Goal: Task Accomplishment & Management: Manage account settings

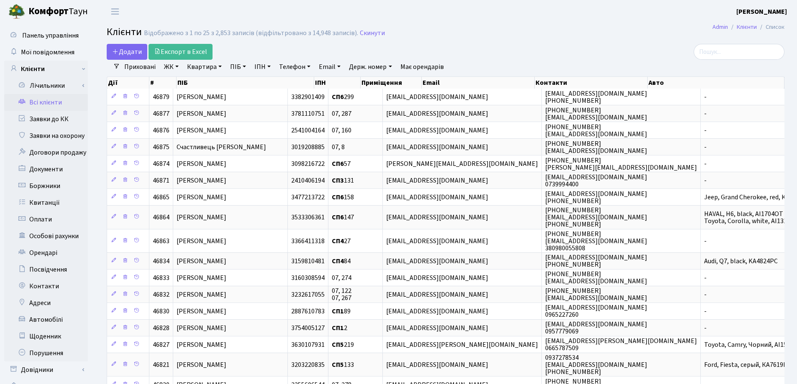
select select "25"
click at [62, 117] on link "Заявки до КК" at bounding box center [46, 119] width 84 height 17
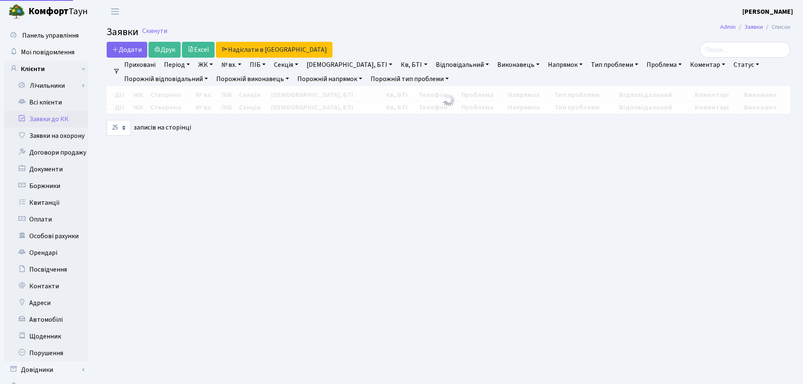
select select "25"
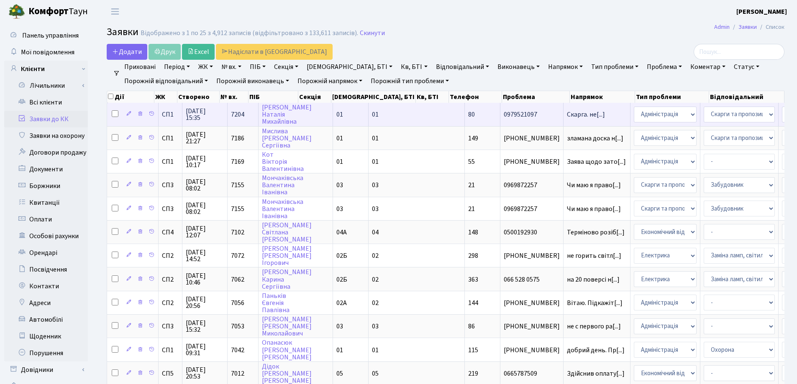
click at [567, 115] on span "Скарга. не[...]" at bounding box center [597, 114] width 60 height 7
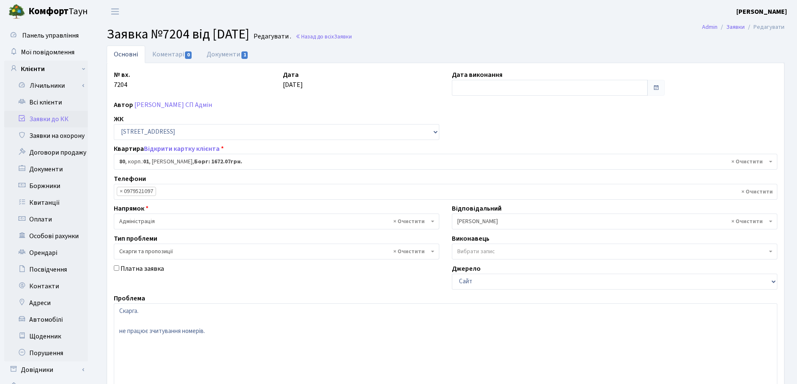
select select "20005"
select select "55"
click at [217, 55] on link "Документи 1" at bounding box center [228, 54] width 56 height 17
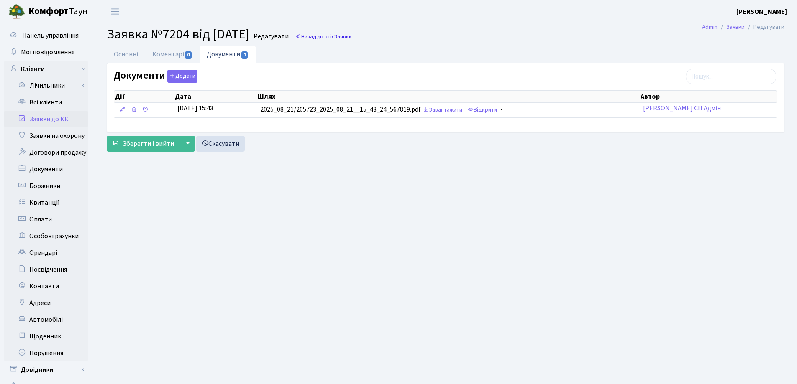
click at [338, 40] on link "Назад до всіх Заявки" at bounding box center [323, 37] width 56 height 8
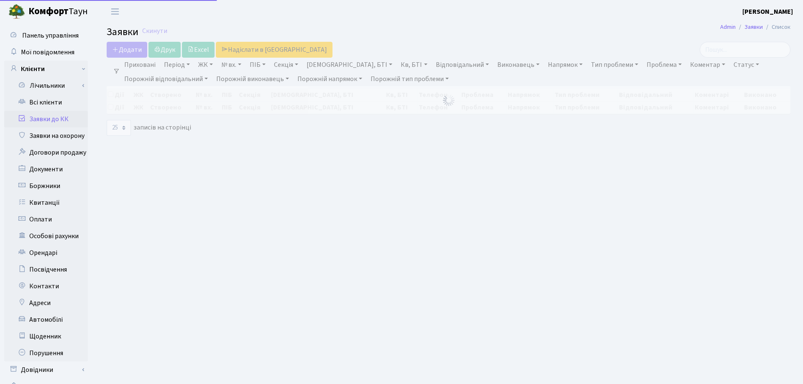
select select "25"
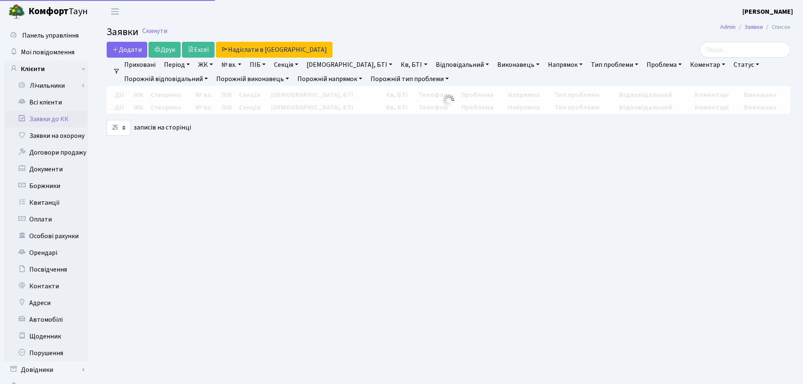
select select "25"
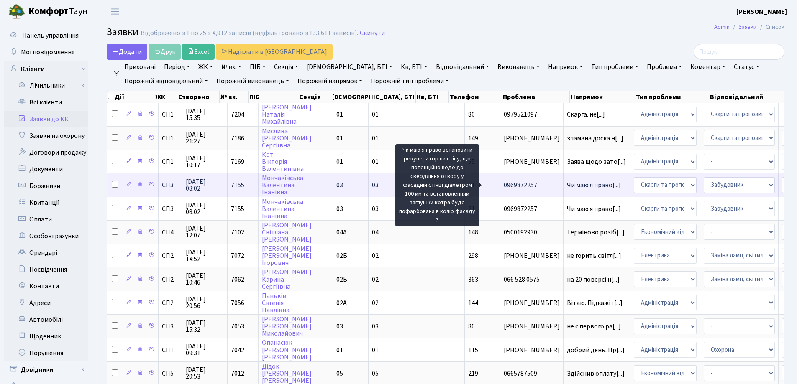
click at [567, 187] on span "Чи маю я право[...]" at bounding box center [594, 185] width 54 height 9
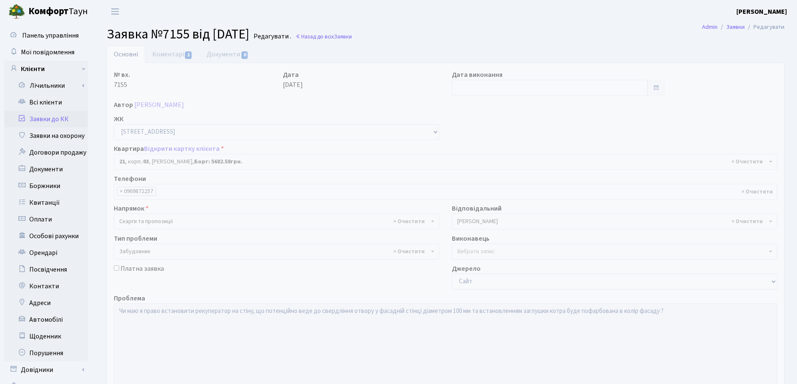
select select "20743"
select select "64"
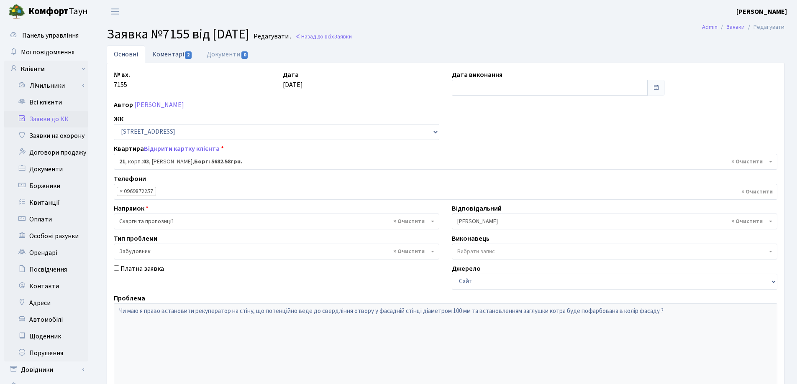
click at [177, 53] on link "Коментарі 2" at bounding box center [172, 54] width 54 height 17
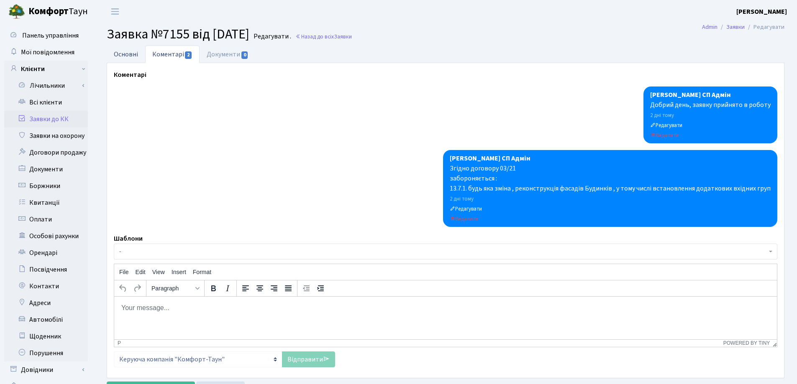
click at [133, 55] on link "Основні" at bounding box center [126, 54] width 38 height 17
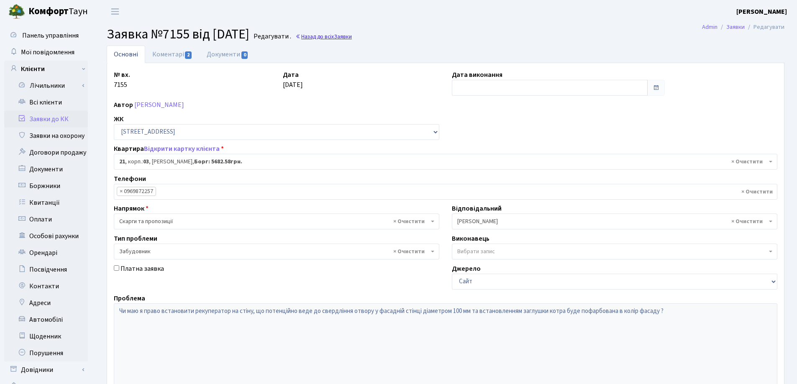
click at [335, 37] on link "Назад до всіх Заявки" at bounding box center [323, 37] width 56 height 8
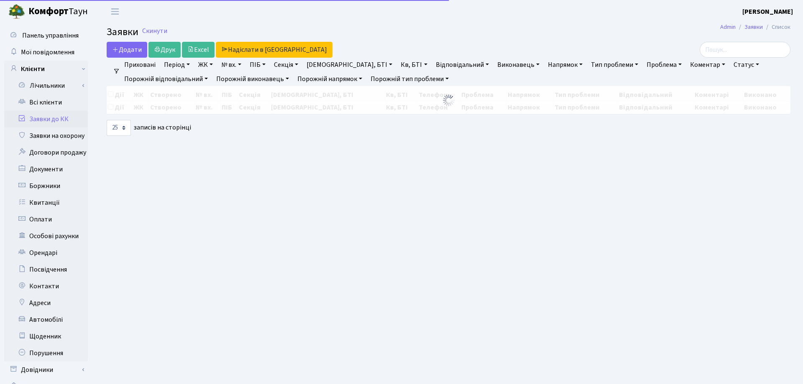
select select "25"
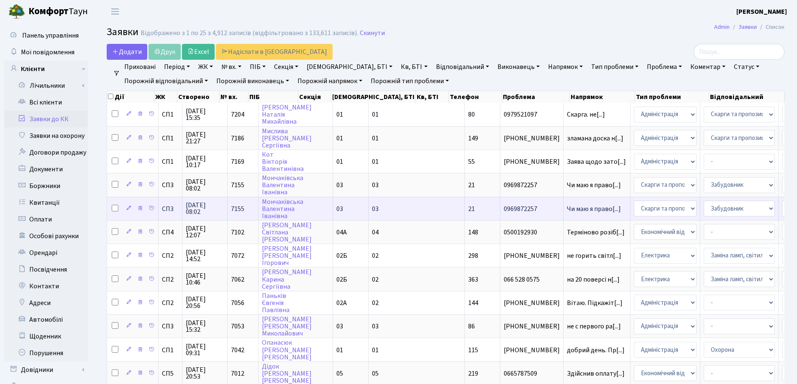
click at [563, 213] on td "Чи маю я право[...]" at bounding box center [596, 208] width 67 height 23
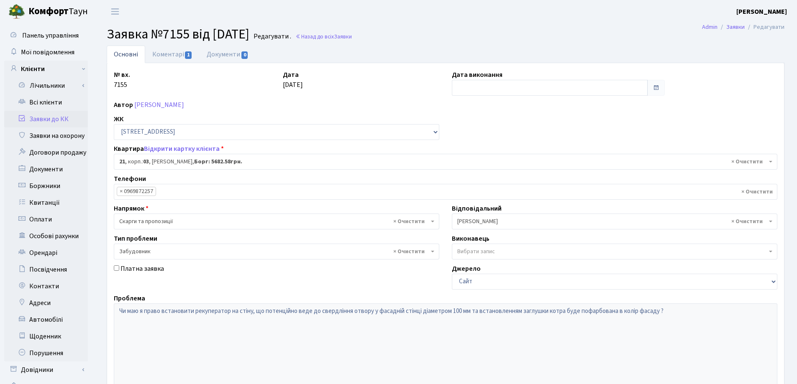
select select "20743"
select select "64"
click at [170, 55] on link "Коментарі 1" at bounding box center [172, 54] width 54 height 17
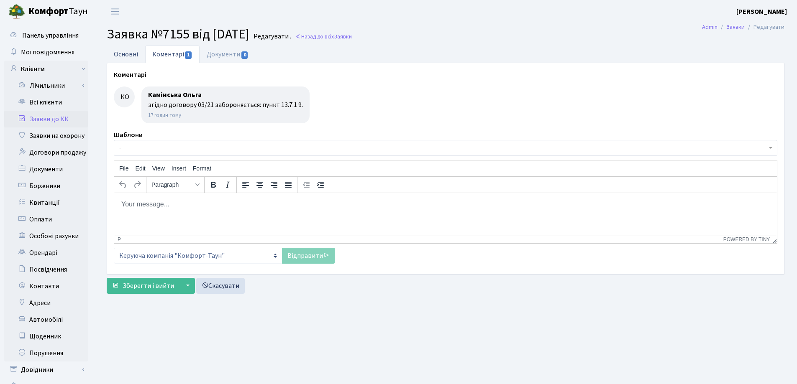
click at [129, 55] on link "Основні" at bounding box center [126, 54] width 38 height 17
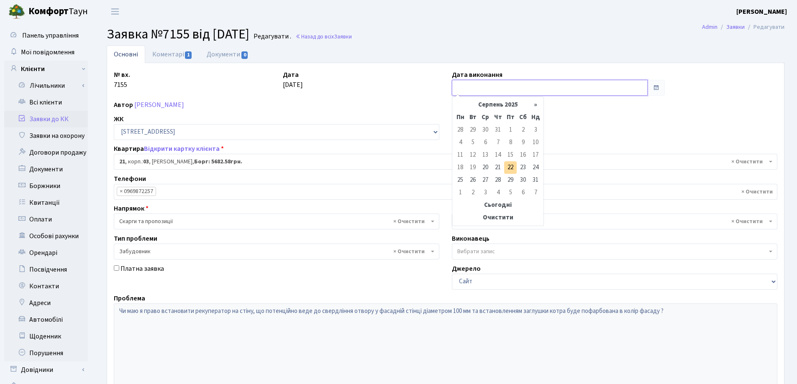
click at [484, 90] on input "text" at bounding box center [550, 88] width 196 height 16
type input "22.08.2025"
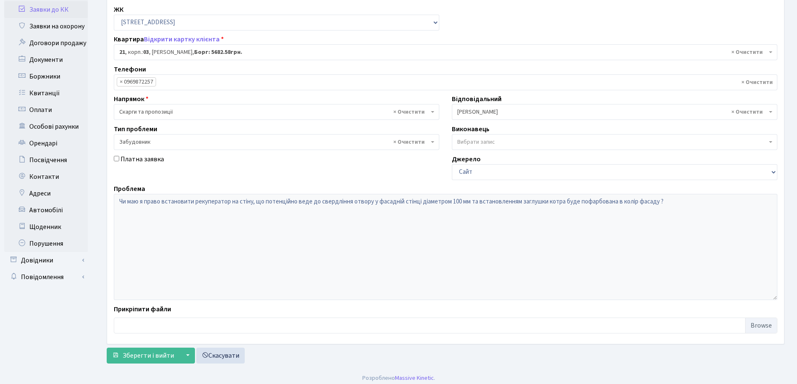
scroll to position [114, 0]
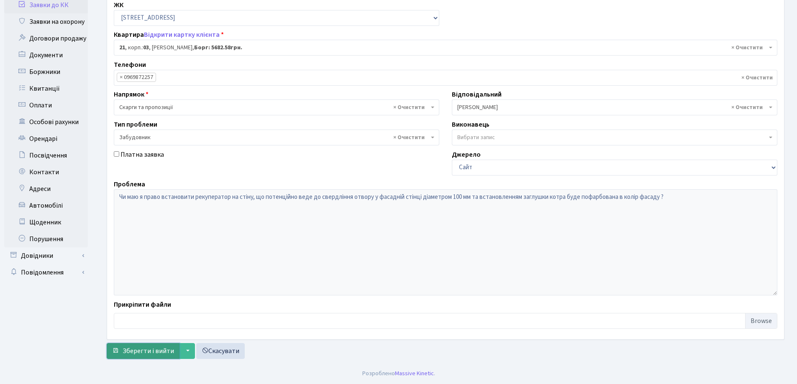
click at [154, 349] on span "Зберегти і вийти" at bounding box center [148, 351] width 51 height 9
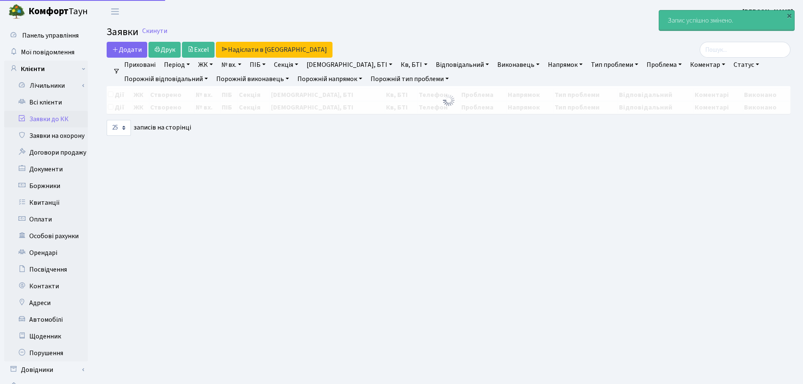
select select "25"
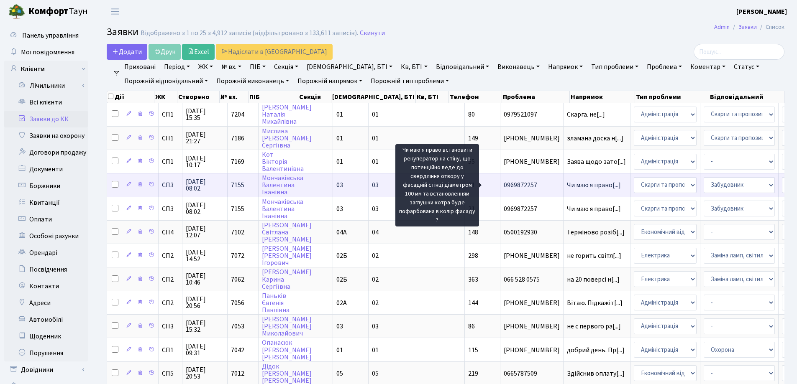
scroll to position [1, 0]
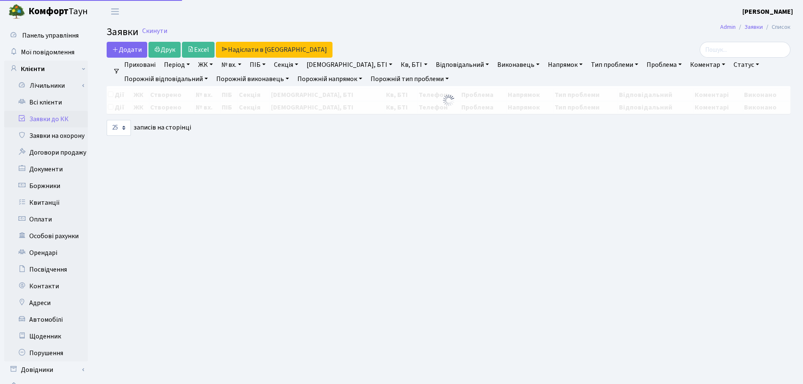
select select "25"
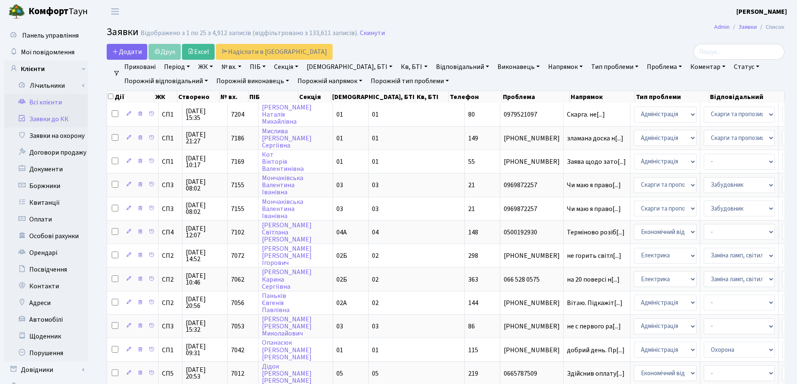
click at [35, 103] on link "Всі клієнти" at bounding box center [46, 102] width 84 height 17
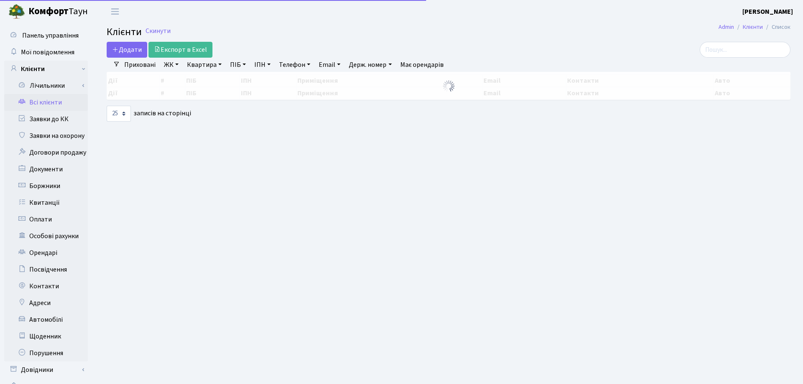
select select "25"
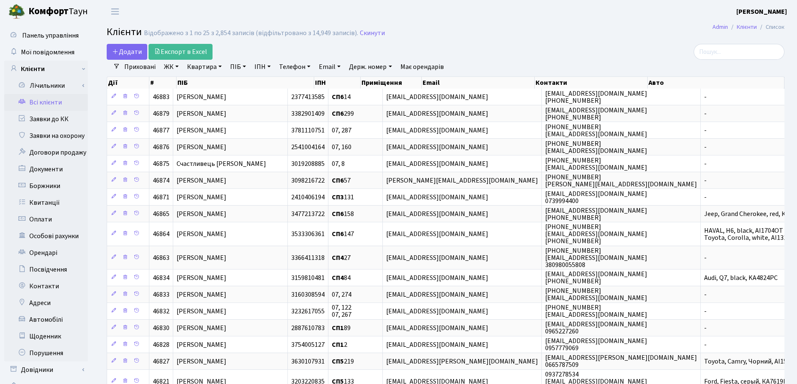
drag, startPoint x: 220, startPoint y: 66, endPoint x: 223, endPoint y: 86, distance: 19.8
click at [220, 67] on link "Квартира" at bounding box center [204, 67] width 41 height 14
type input "204"
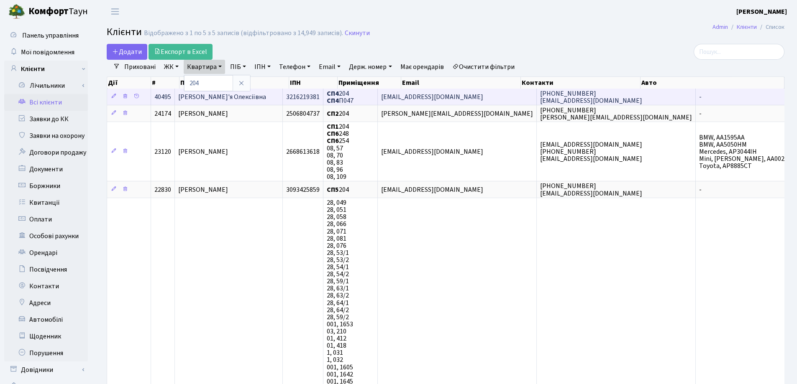
click at [271, 95] on td "[PERSON_NAME]'я Олексіївна" at bounding box center [229, 97] width 108 height 16
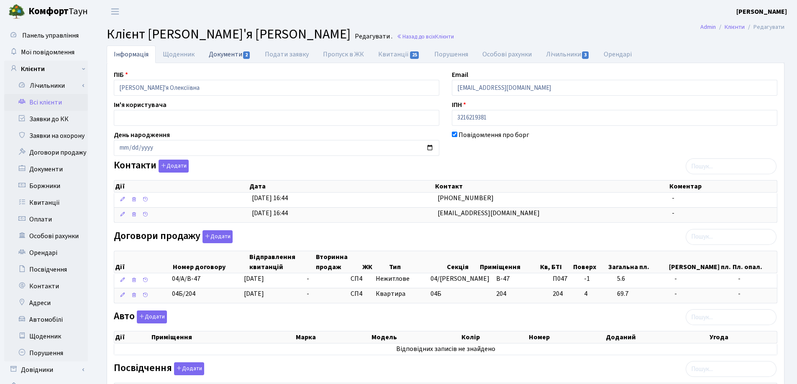
click at [228, 56] on link "Документи 2" at bounding box center [230, 54] width 56 height 17
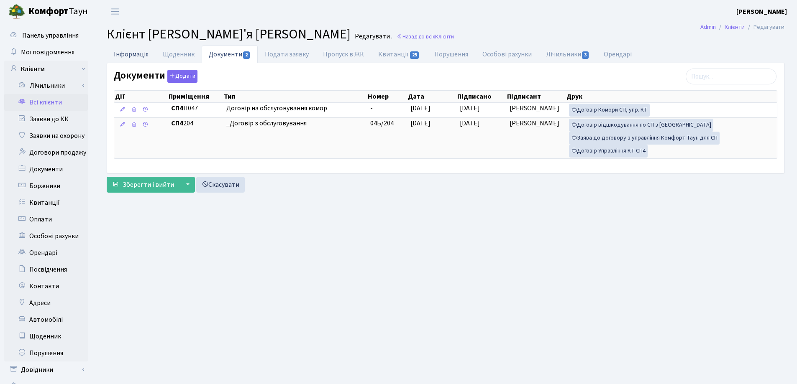
click at [125, 55] on link "Інформація" at bounding box center [131, 54] width 49 height 17
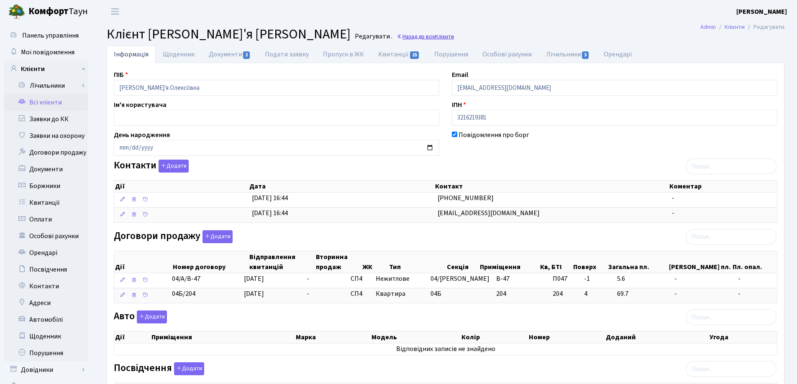
click at [397, 35] on link "Назад до всіх Клієнти" at bounding box center [425, 37] width 57 height 8
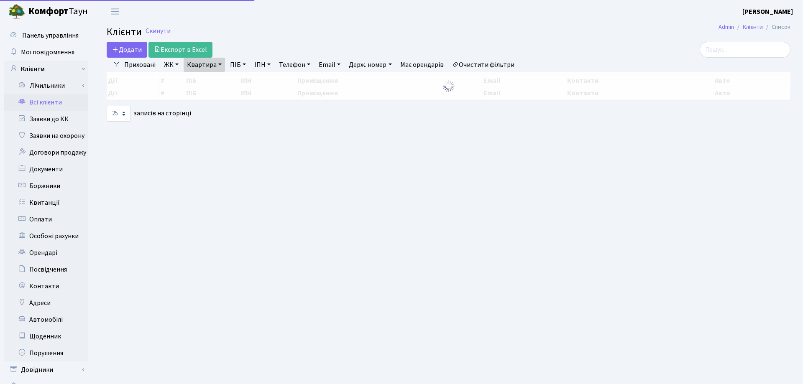
select select "25"
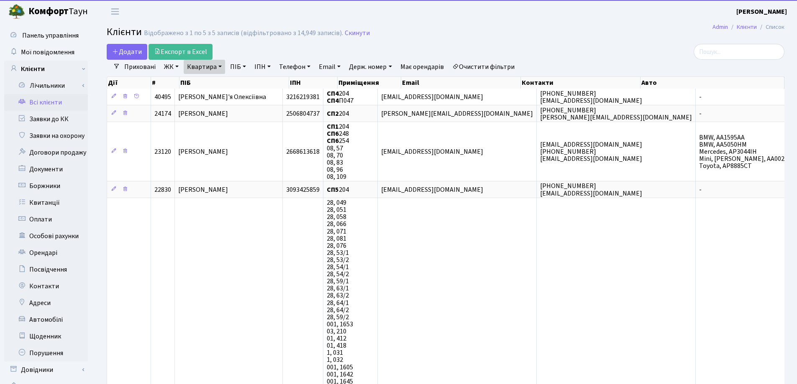
click at [219, 65] on link "Квартира" at bounding box center [204, 67] width 41 height 14
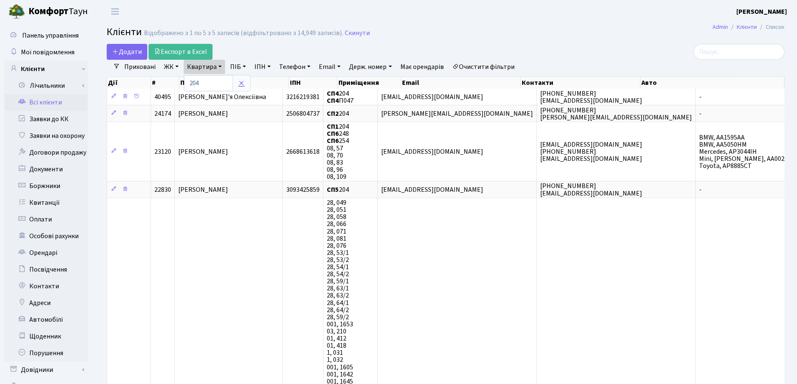
click at [238, 82] on icon at bounding box center [241, 83] width 7 height 7
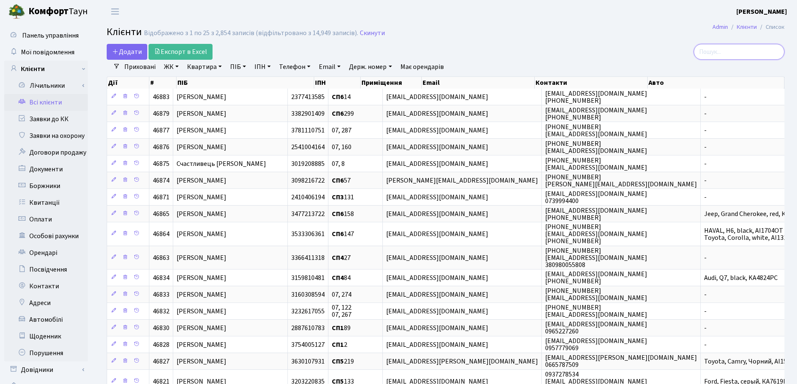
click at [727, 52] on input "search" at bounding box center [739, 52] width 91 height 16
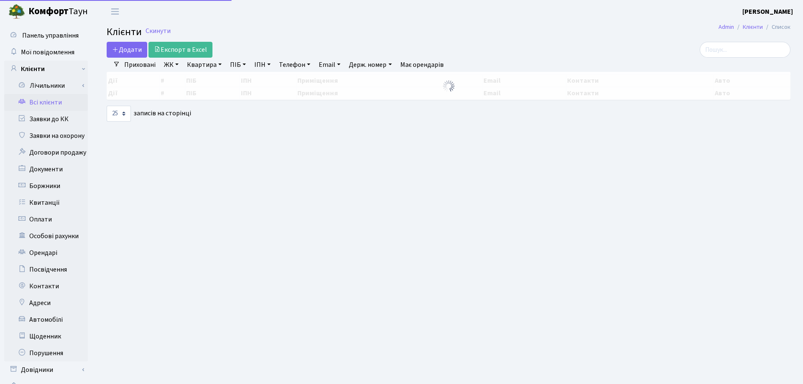
select select "25"
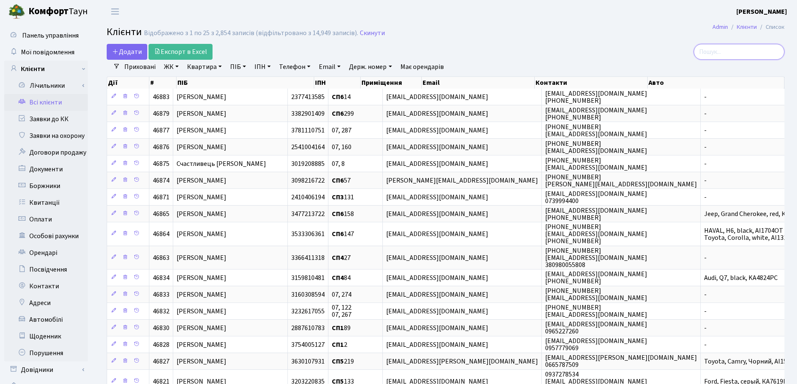
click at [755, 46] on input "search" at bounding box center [739, 52] width 91 height 16
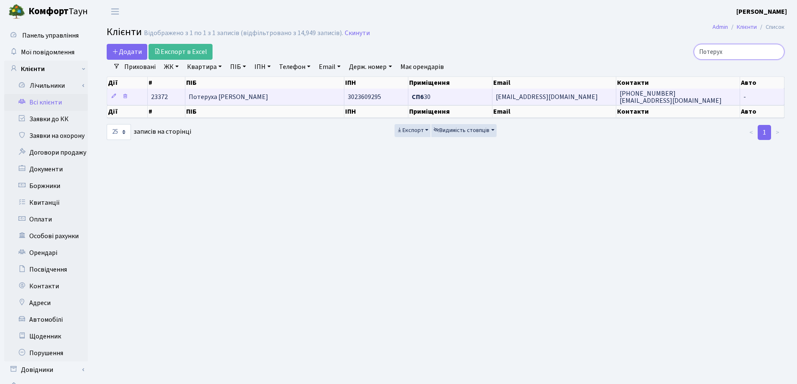
type input "Потерух"
click at [305, 93] on td "Потеруха В’ячеслав Григорович" at bounding box center [264, 97] width 159 height 16
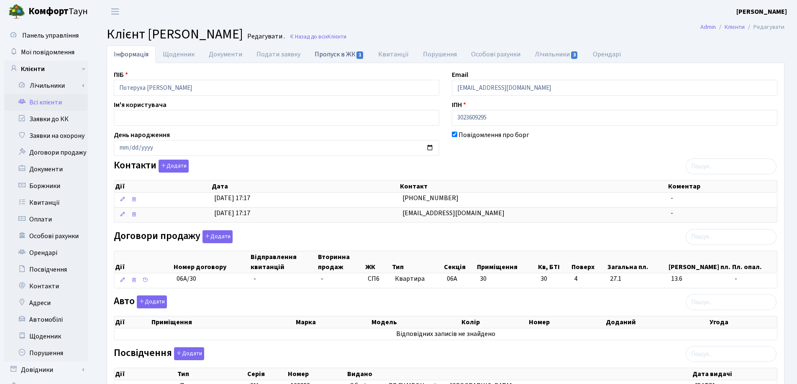
click at [326, 54] on link "Пропуск в ЖК 1" at bounding box center [339, 54] width 64 height 17
select select "25"
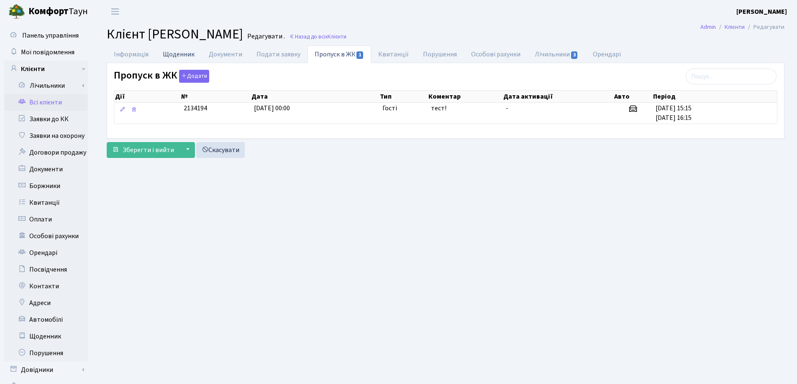
click at [184, 55] on link "Щоденник" at bounding box center [179, 54] width 46 height 17
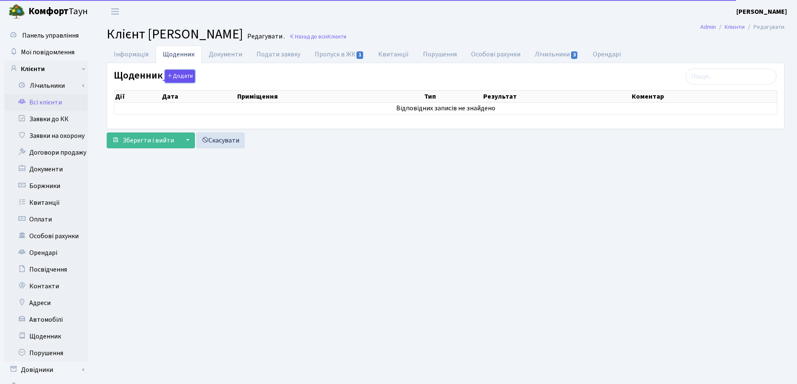
click at [179, 76] on button "Додати" at bounding box center [180, 76] width 30 height 13
click at [209, 57] on link "Документи" at bounding box center [226, 54] width 48 height 17
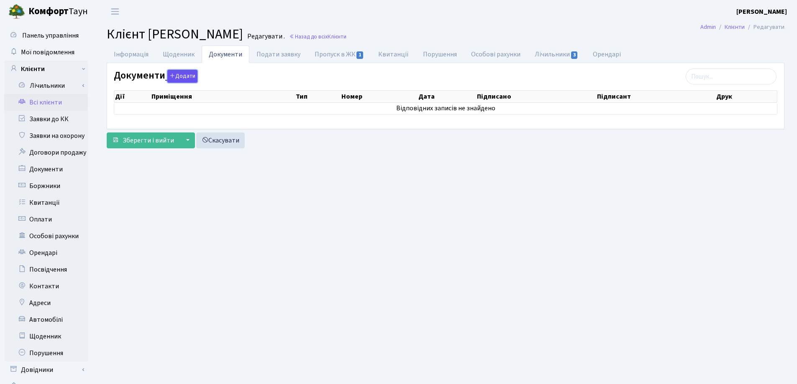
click at [179, 79] on button "Додати" at bounding box center [182, 76] width 30 height 13
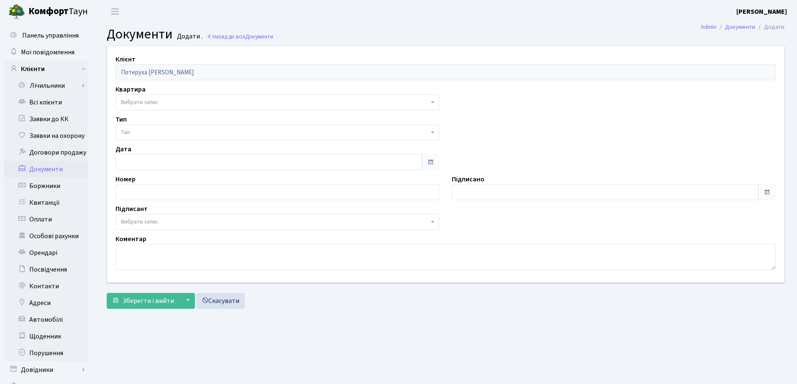
click at [171, 103] on span "Вибрати запис" at bounding box center [275, 102] width 308 height 8
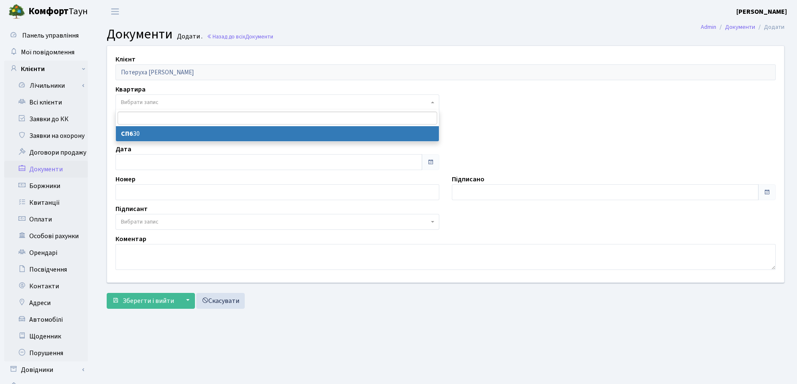
select select "37034"
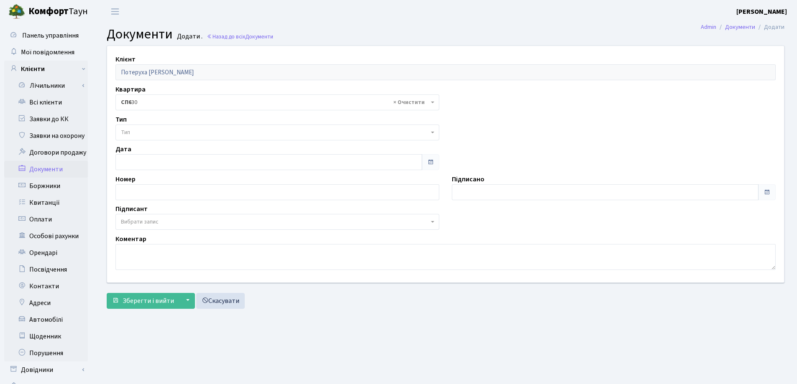
click at [173, 127] on span "Тип" at bounding box center [277, 133] width 324 height 16
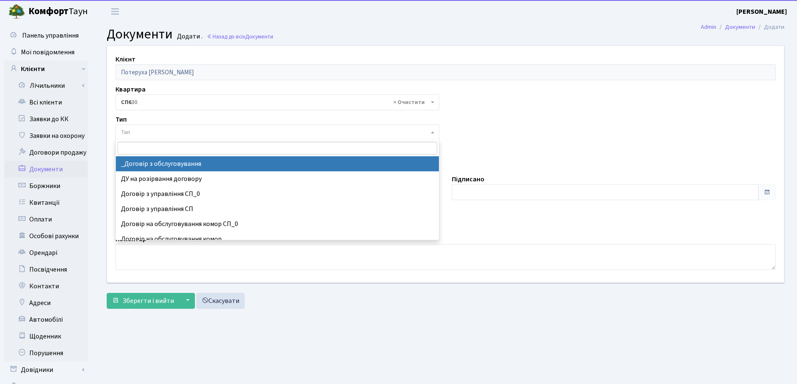
select select "289"
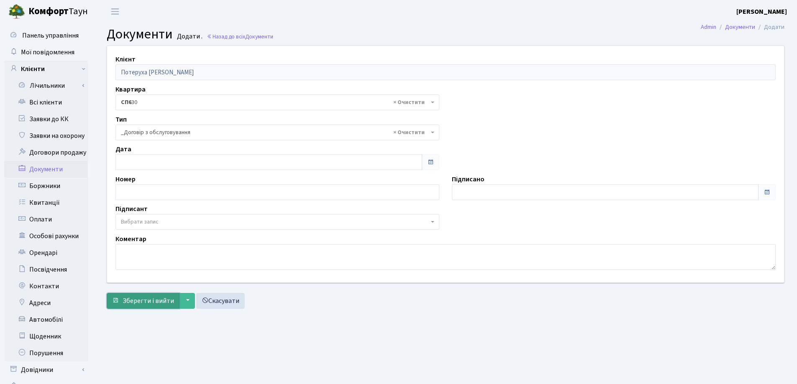
click at [140, 303] on span "Зберегти і вийти" at bounding box center [148, 301] width 51 height 9
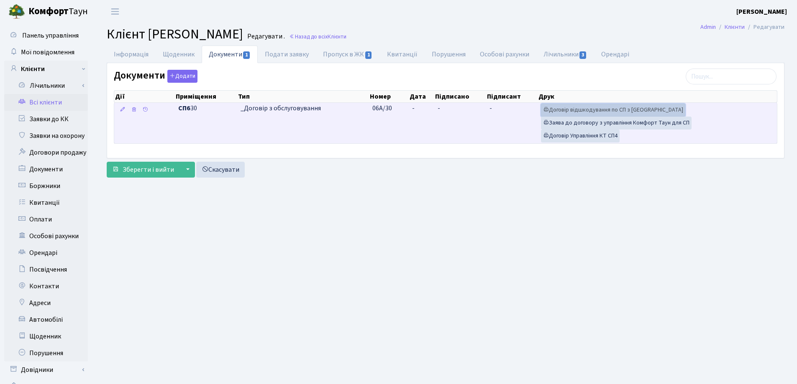
click at [570, 111] on link "Договір відшкодування по СП з Екві" at bounding box center [613, 110] width 144 height 13
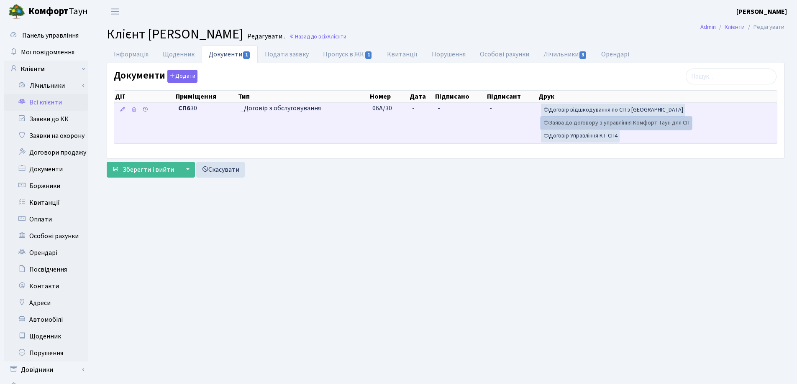
click at [606, 124] on link "Заява до договору з управління Комфорт Таун для СП" at bounding box center [616, 123] width 151 height 13
click at [584, 136] on link "Договір Управління КТ СП4" at bounding box center [580, 136] width 79 height 13
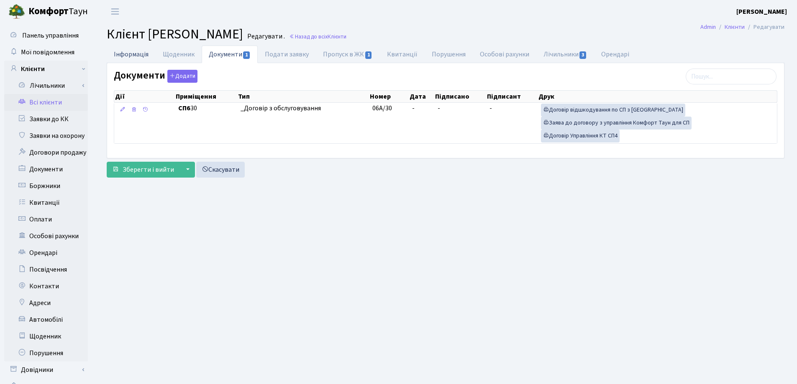
click at [128, 58] on link "Інформація" at bounding box center [131, 54] width 49 height 17
select select "25"
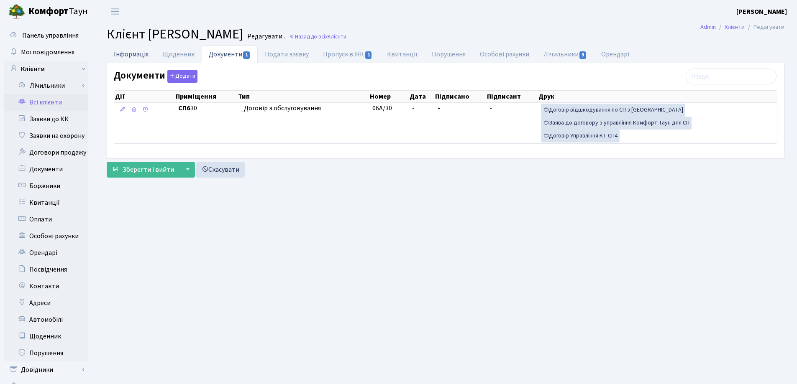
select select "25"
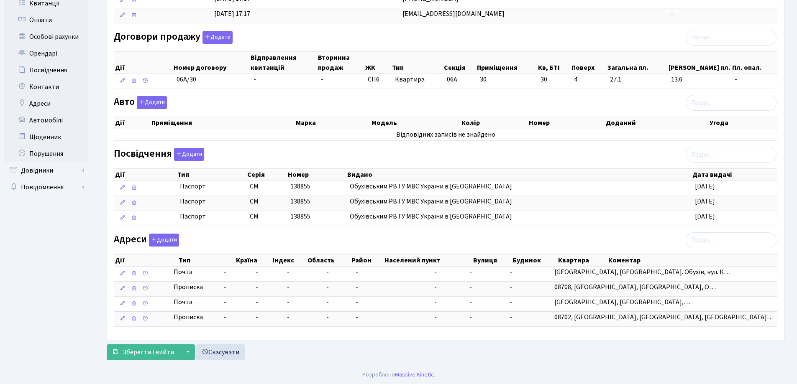
scroll to position [201, 0]
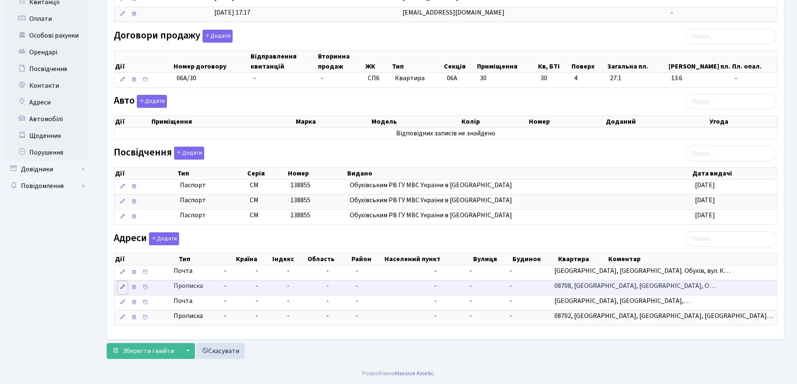
click at [124, 289] on icon at bounding box center [123, 287] width 6 height 6
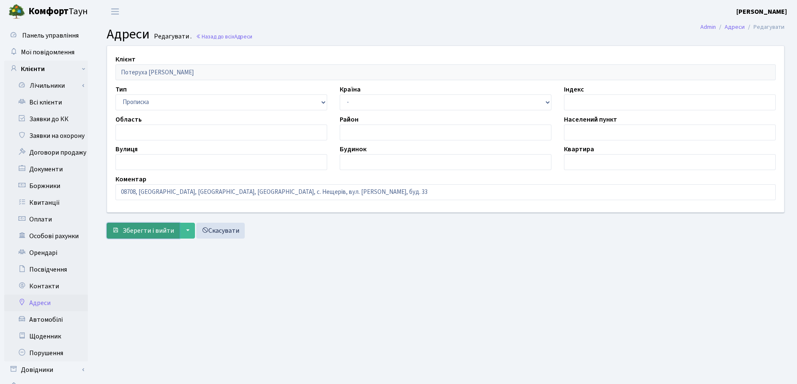
click at [154, 229] on span "Зберегти і вийти" at bounding box center [148, 230] width 51 height 9
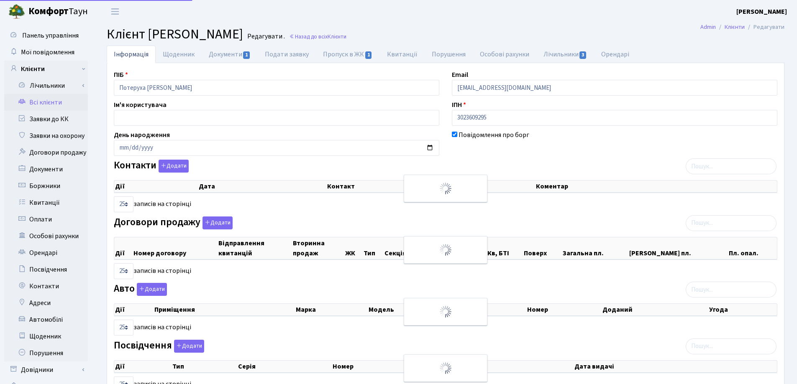
select select "25"
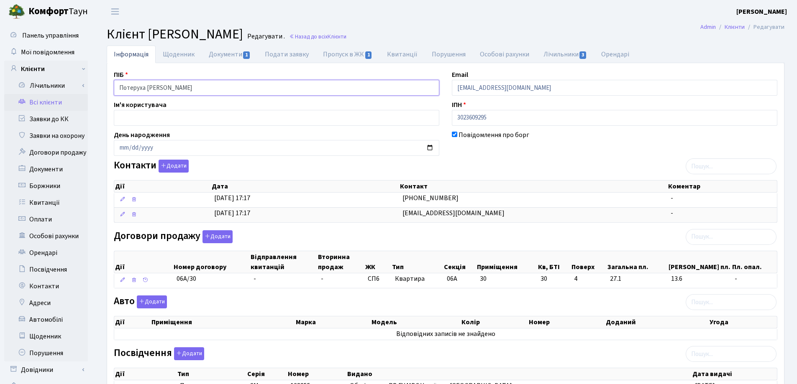
drag, startPoint x: 227, startPoint y: 89, endPoint x: 121, endPoint y: 95, distance: 106.0
click at [100, 95] on div "Інформація Щоденник Документи 1 Подати заявку Пропуск в ЖК 1 [GEOGRAPHIC_DATA] …" at bounding box center [445, 305] width 690 height 519
click at [448, 44] on main "Admin Клієнти Редагувати Клієнт Потеруха В’ячеслав Григорович Редагувати . Наза…" at bounding box center [445, 293] width 703 height 541
click at [341, 53] on link "Пропуск в ЖК 1" at bounding box center [348, 54] width 64 height 17
select select "25"
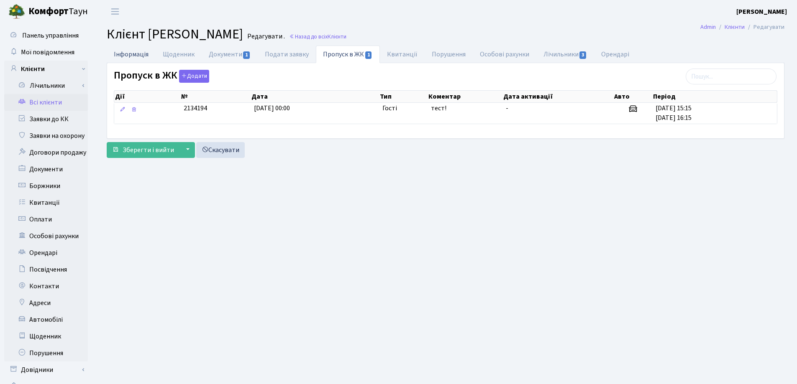
click at [122, 56] on link "Інформація" at bounding box center [131, 54] width 49 height 17
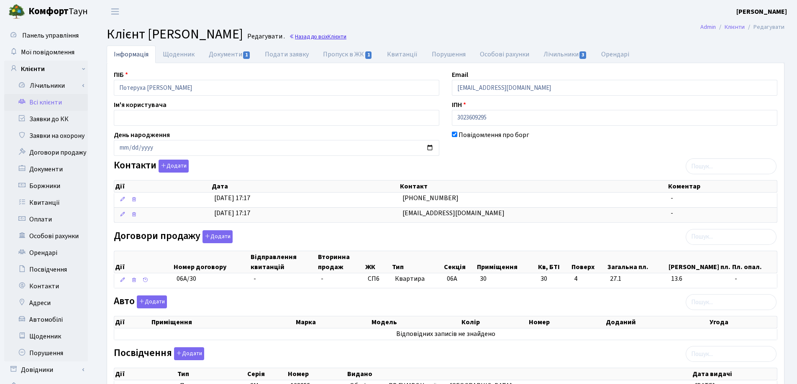
click at [346, 37] on link "Назад до всіх Клієнти" at bounding box center [317, 37] width 57 height 8
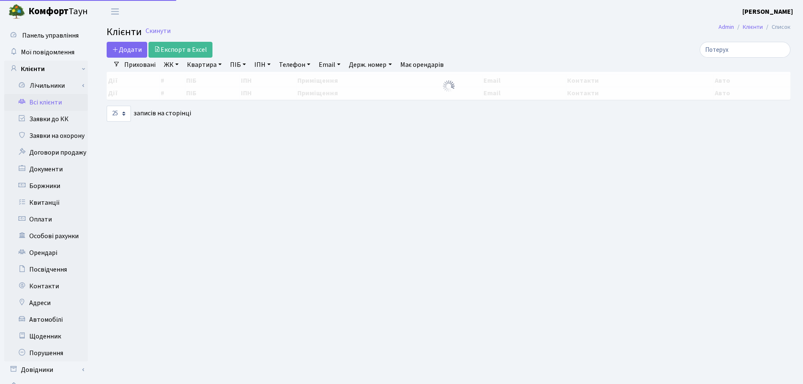
select select "25"
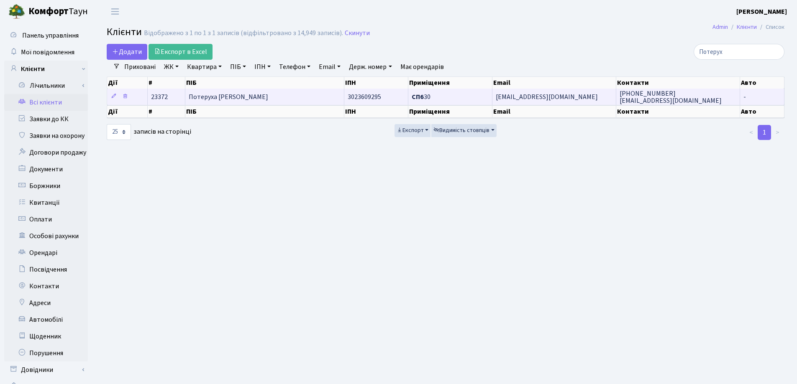
click at [271, 102] on td "Потеруха [PERSON_NAME]" at bounding box center [264, 97] width 159 height 16
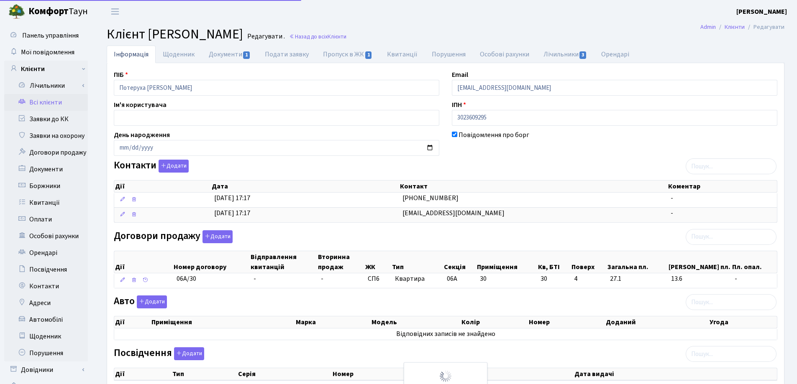
select select "25"
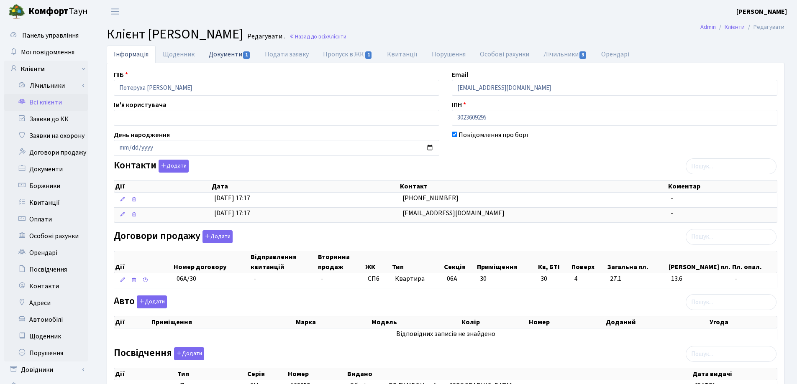
click at [224, 55] on link "Документи 1" at bounding box center [230, 54] width 56 height 17
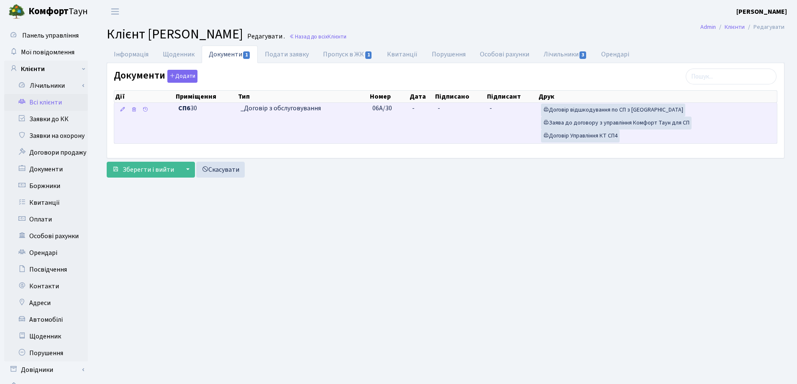
click at [428, 108] on td "-" at bounding box center [421, 123] width 25 height 41
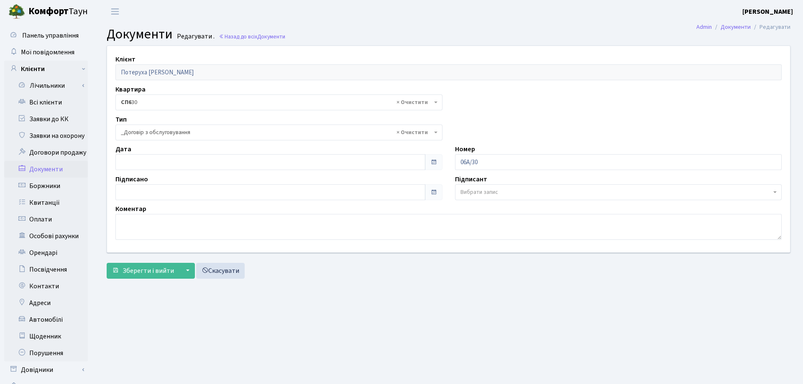
select select "289"
type input "[DATE]"
click at [218, 158] on input "[DATE]" at bounding box center [268, 162] width 307 height 16
click at [163, 274] on span "Зберегти і вийти" at bounding box center [148, 270] width 51 height 9
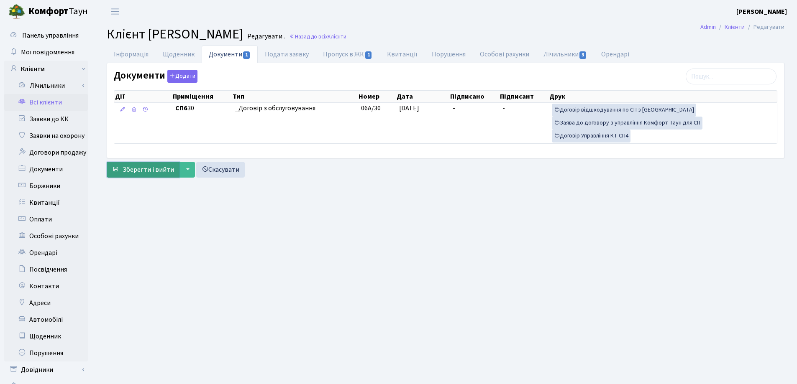
click at [138, 165] on span "Зберегти і вийти" at bounding box center [148, 169] width 51 height 9
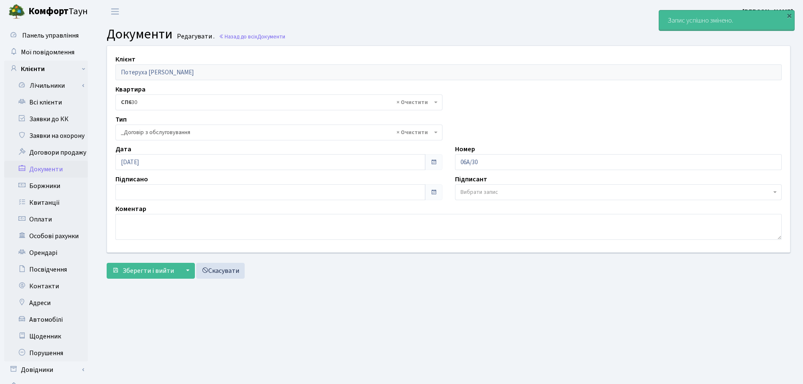
select select "289"
click at [55, 103] on link "Всі клієнти" at bounding box center [46, 102] width 84 height 17
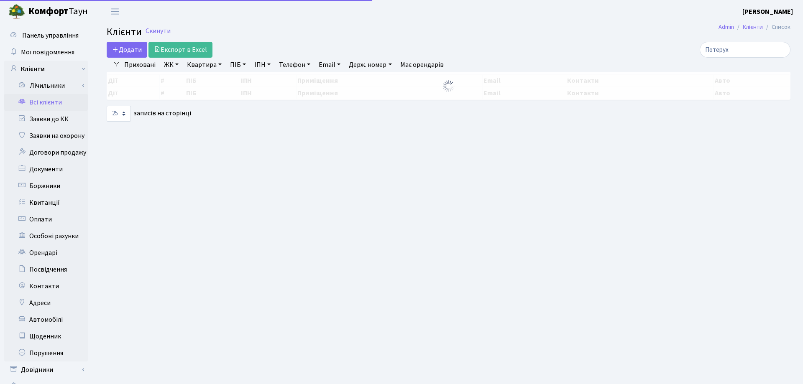
select select "25"
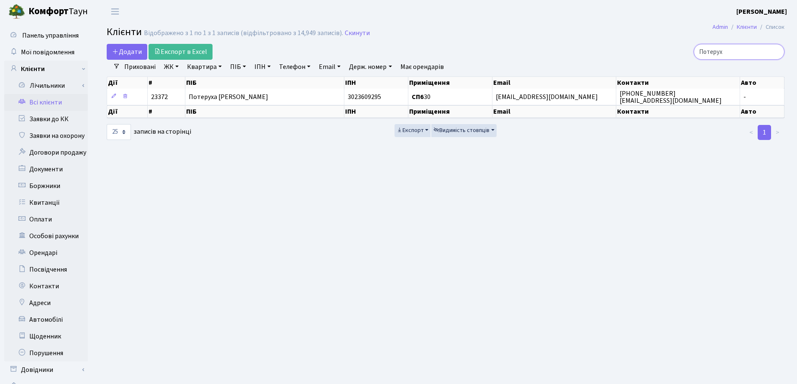
click at [777, 51] on input "Потерух" at bounding box center [739, 52] width 91 height 16
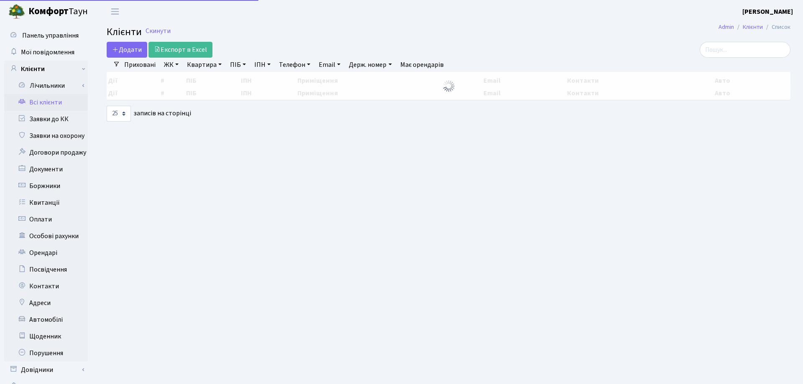
select select "25"
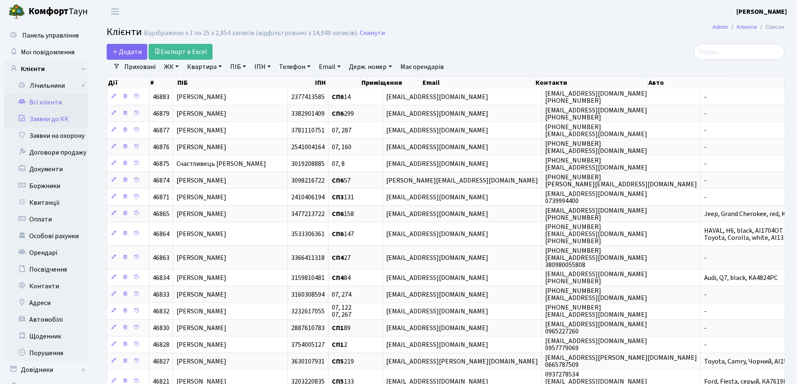
click at [31, 118] on link "Заявки до КК" at bounding box center [46, 119] width 84 height 17
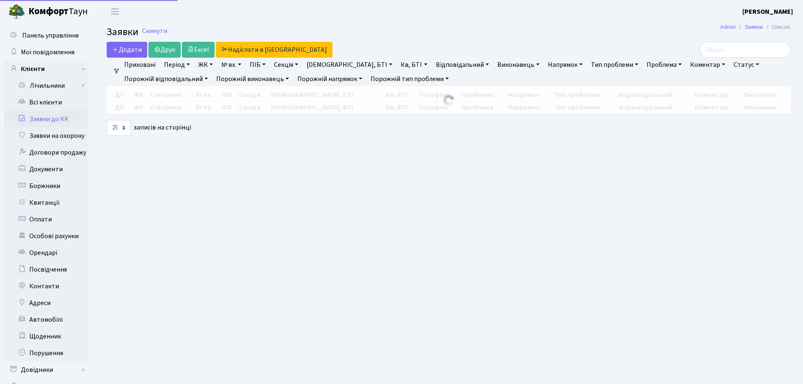
select select "25"
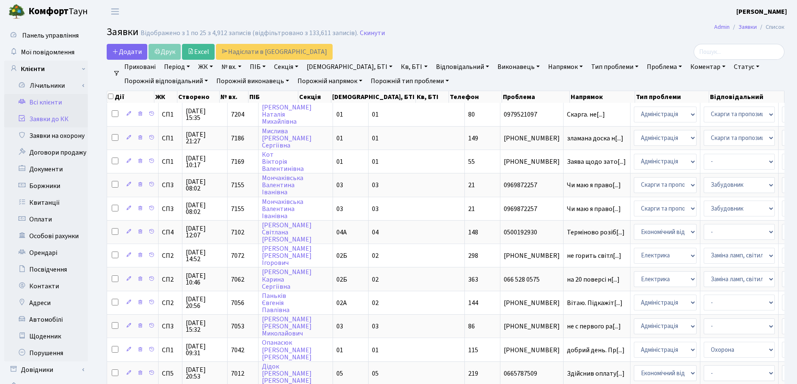
click at [47, 104] on link "Всі клієнти" at bounding box center [46, 102] width 84 height 17
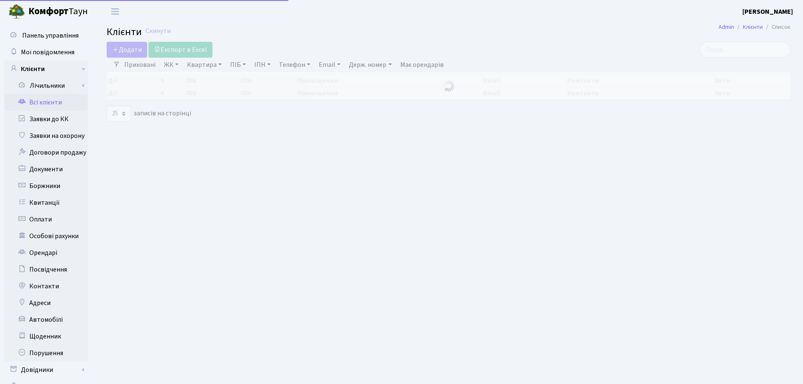
select select "25"
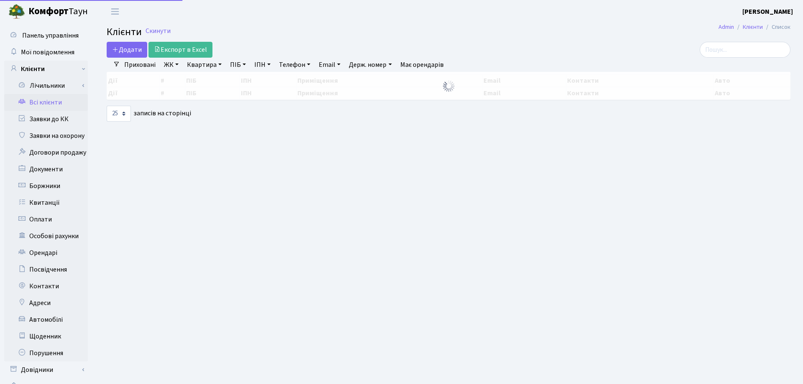
select select "25"
